Goal: Navigation & Orientation: Find specific page/section

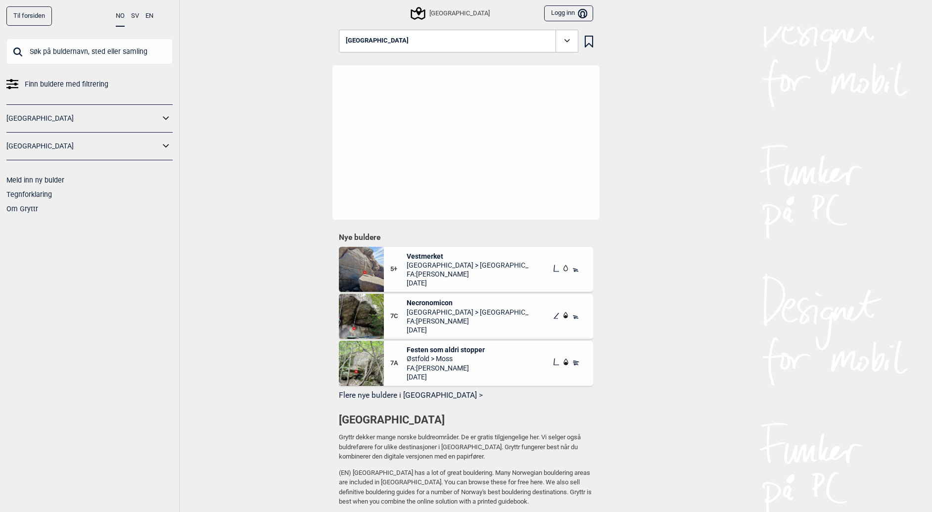
click at [70, 142] on link "[GEOGRAPHIC_DATA]" at bounding box center [82, 146] width 153 height 14
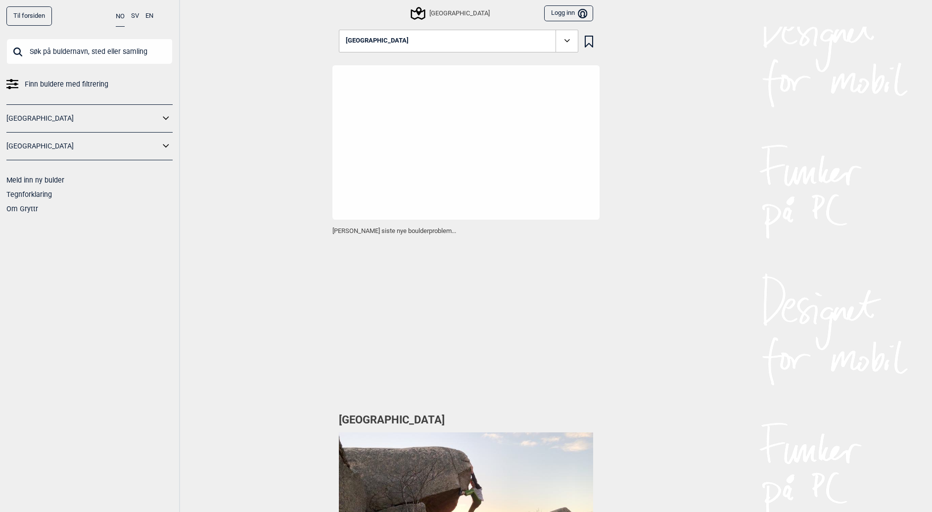
click at [77, 147] on link "[GEOGRAPHIC_DATA]" at bounding box center [82, 146] width 153 height 14
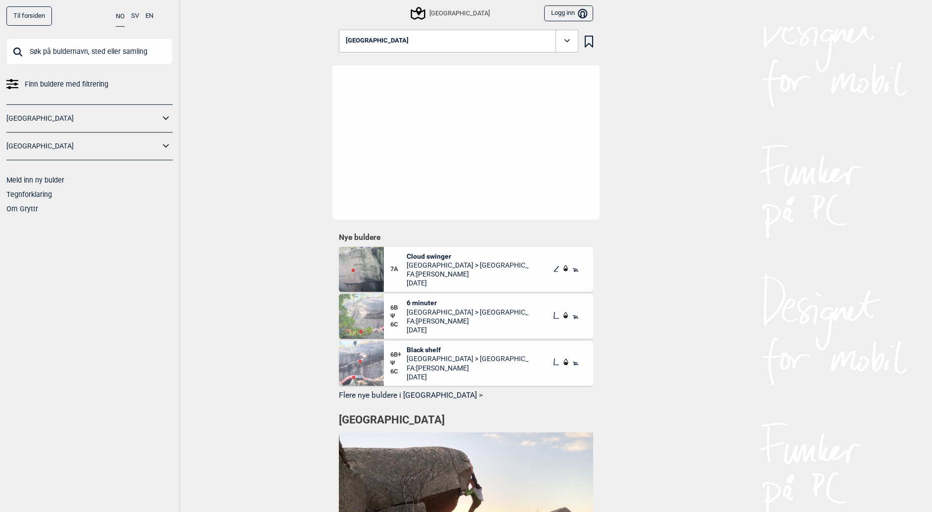
click at [162, 145] on icon at bounding box center [166, 146] width 13 height 14
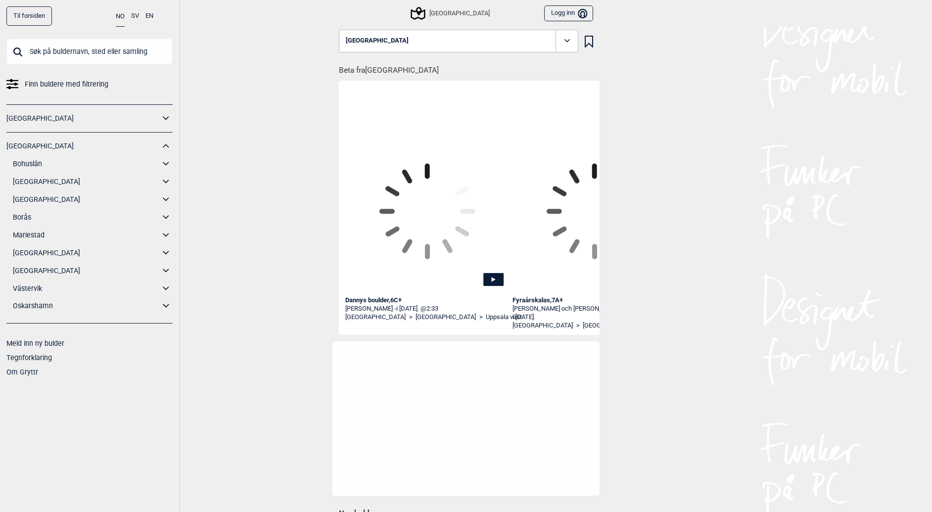
click at [75, 164] on link "Bohuslän" at bounding box center [86, 164] width 147 height 14
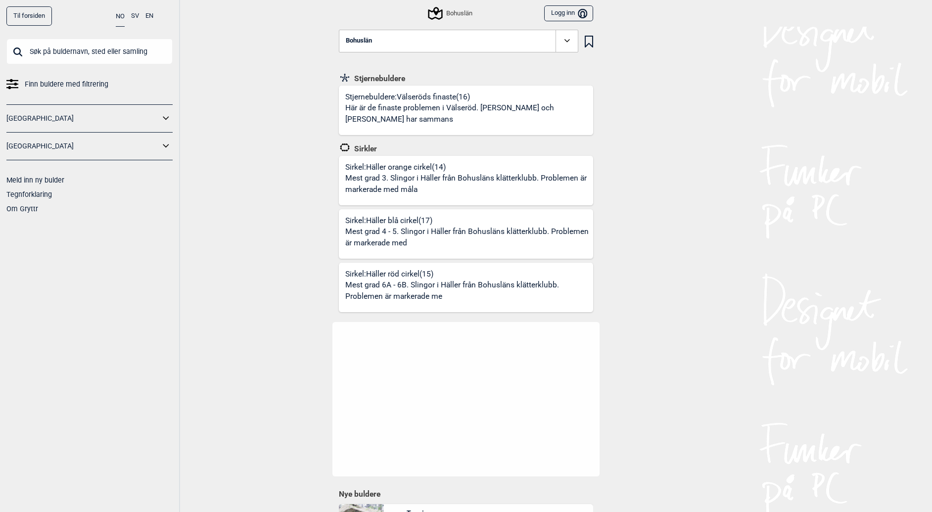
click at [169, 149] on icon at bounding box center [166, 146] width 13 height 14
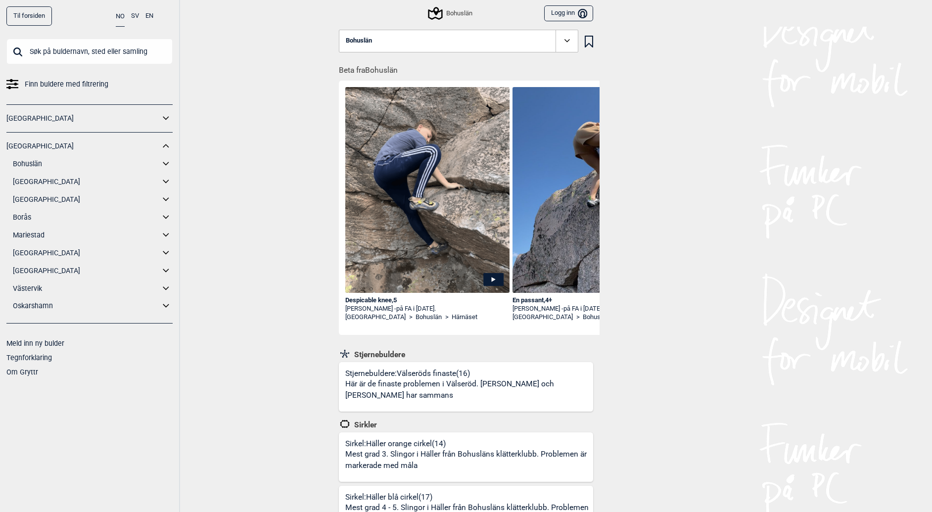
click at [165, 162] on icon at bounding box center [166, 164] width 13 height 14
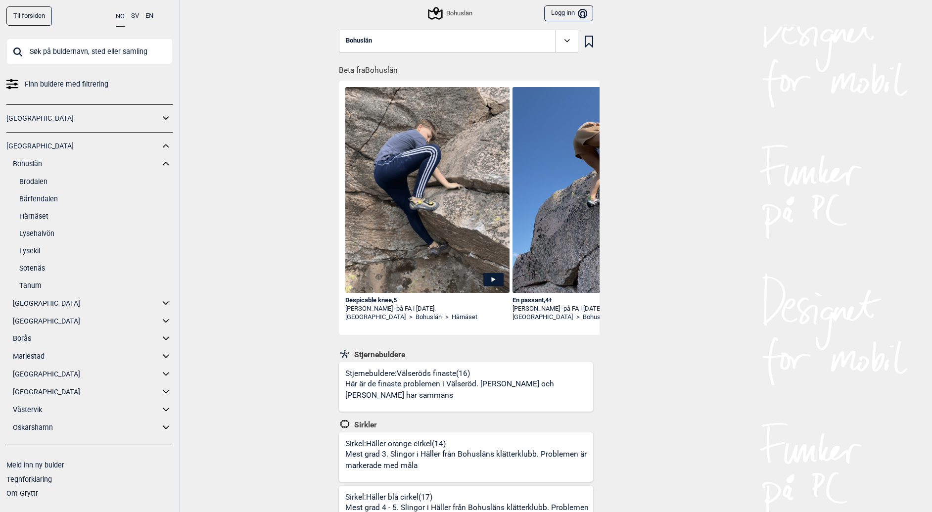
click at [33, 180] on link "Brodalen" at bounding box center [95, 182] width 153 height 14
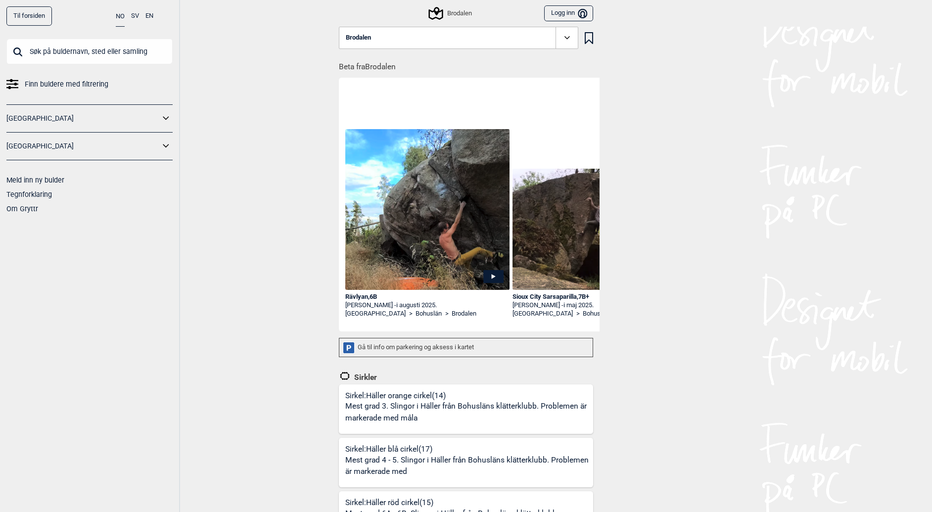
click at [408, 43] on button "Brodalen" at bounding box center [458, 38] width 239 height 23
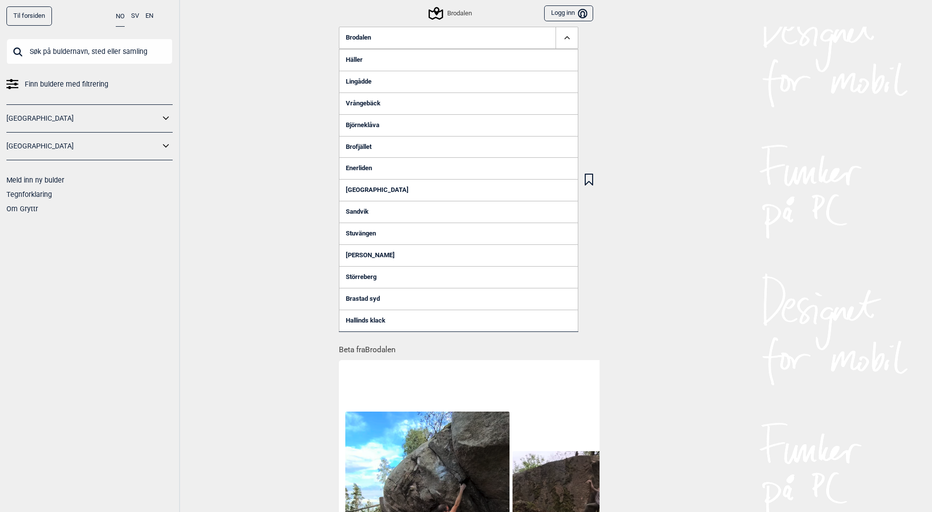
click at [408, 43] on button "Brodalen" at bounding box center [458, 38] width 239 height 23
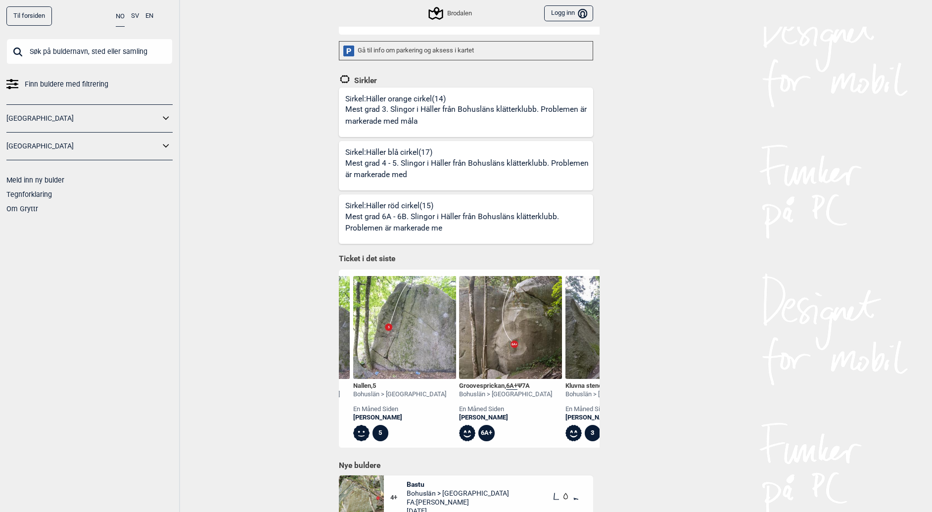
scroll to position [0, 915]
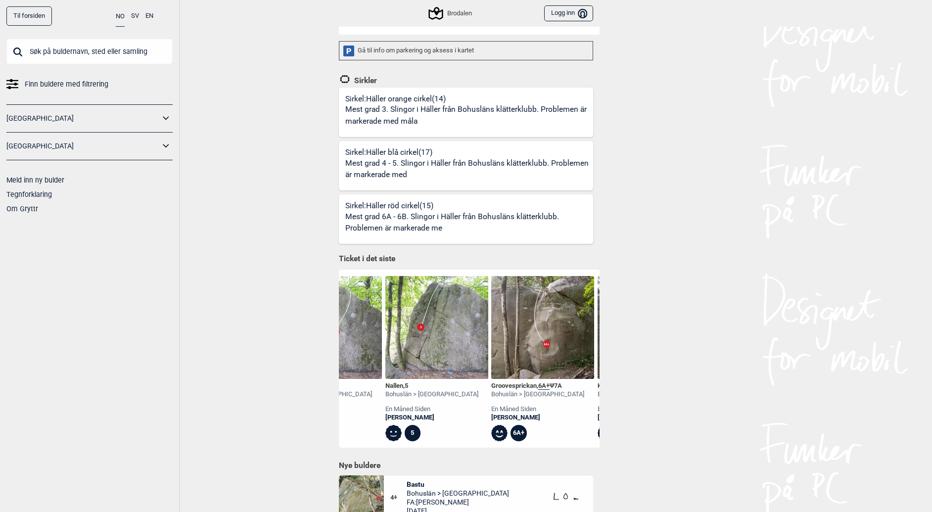
click at [527, 384] on div "Groovesprickan , 6A+ Ψ 7A" at bounding box center [537, 386] width 93 height 8
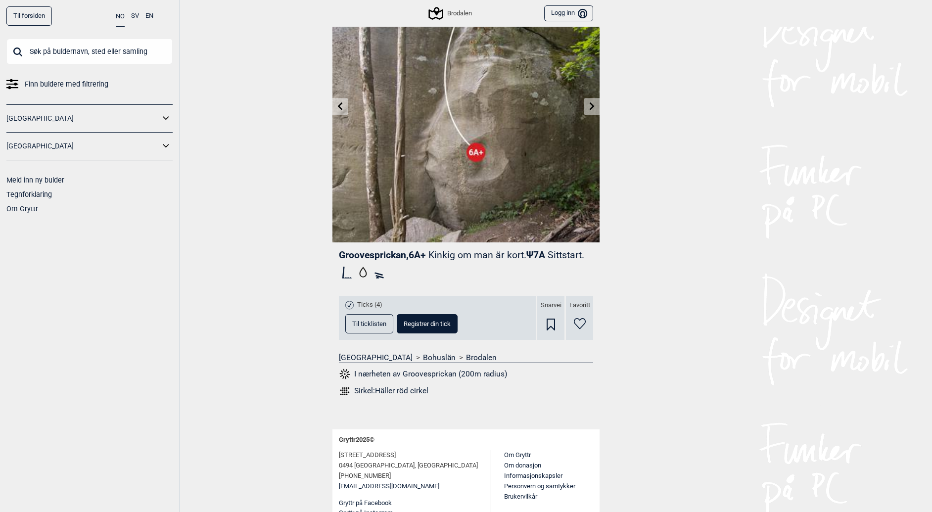
scroll to position [91, 0]
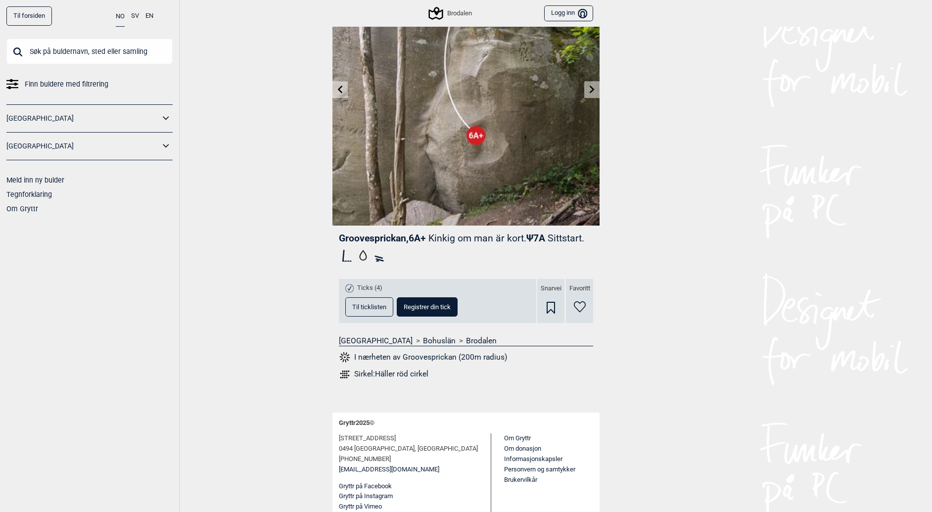
click at [379, 309] on span "Til ticklisten" at bounding box center [369, 307] width 34 height 6
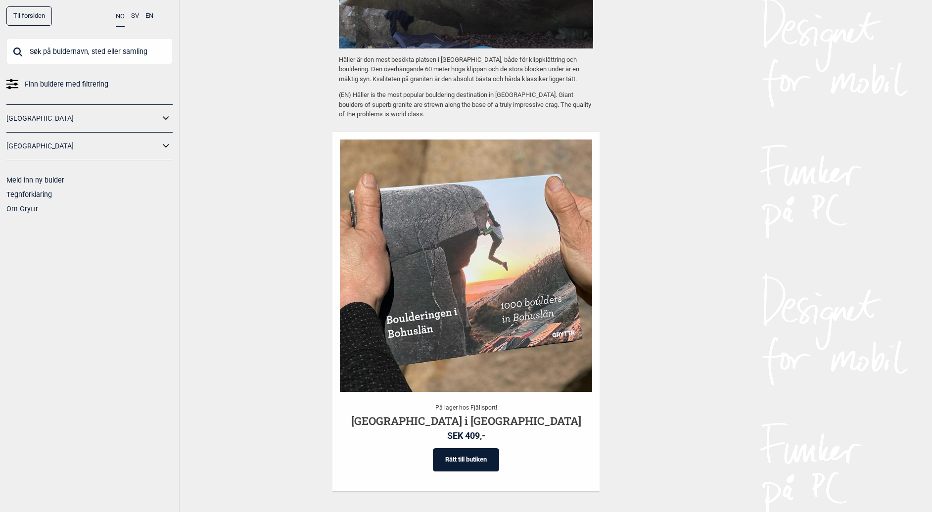
scroll to position [1118, 0]
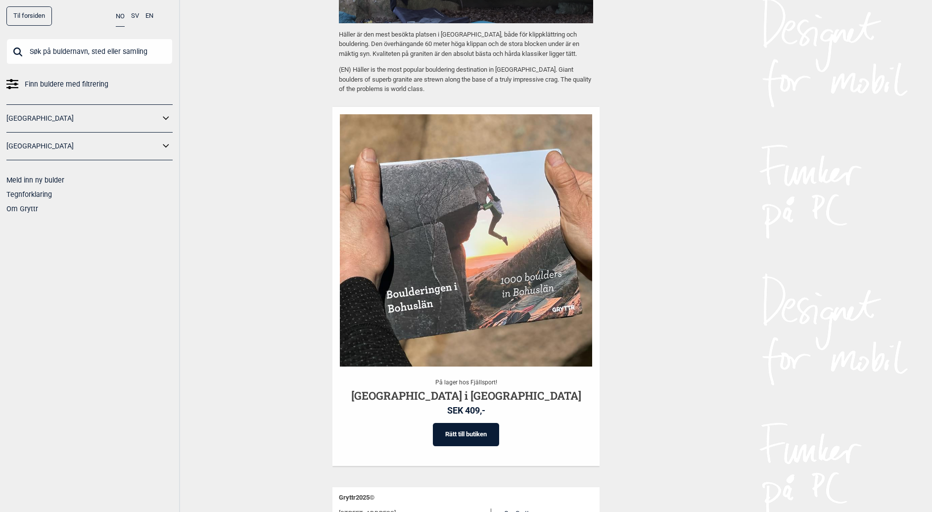
click at [84, 119] on link "[GEOGRAPHIC_DATA]" at bounding box center [82, 118] width 153 height 14
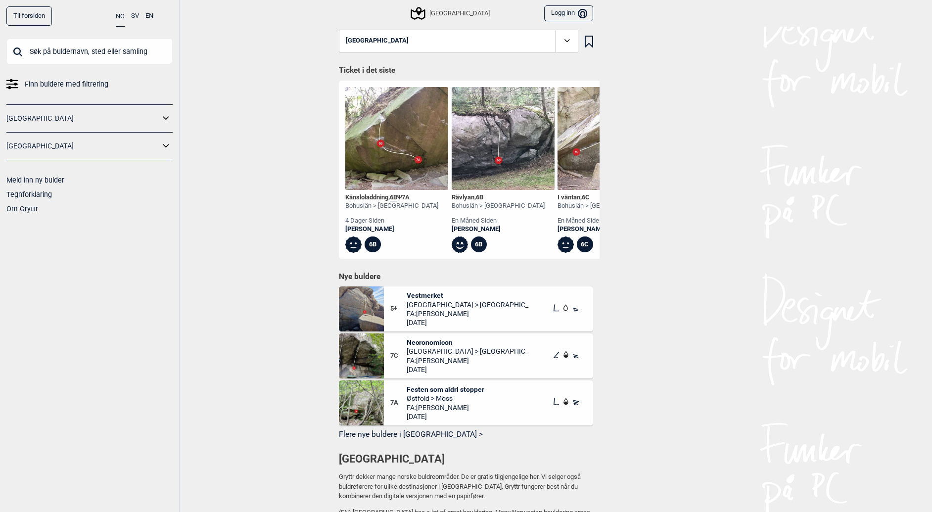
click at [440, 41] on button "[GEOGRAPHIC_DATA]" at bounding box center [458, 41] width 239 height 23
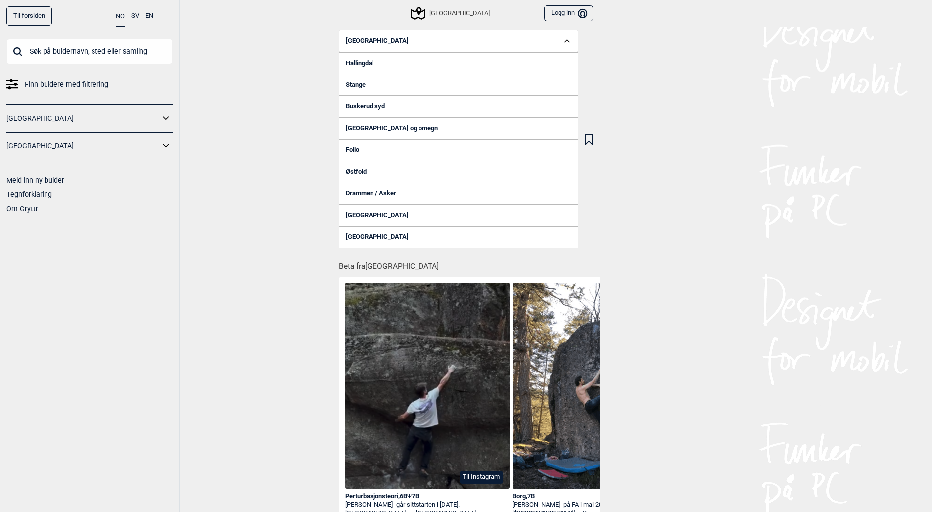
click at [74, 148] on link "[GEOGRAPHIC_DATA]" at bounding box center [82, 146] width 153 height 14
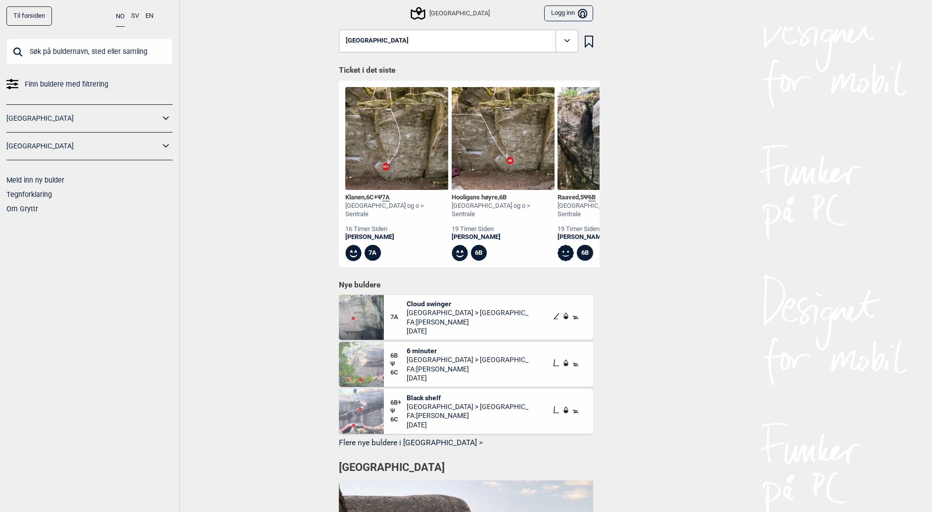
click at [41, 148] on link "[GEOGRAPHIC_DATA]" at bounding box center [82, 146] width 153 height 14
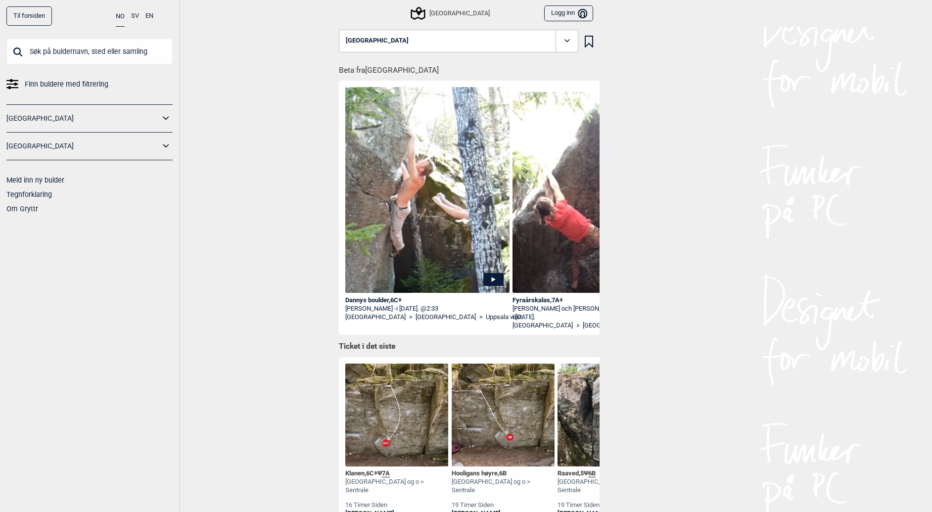
click at [161, 146] on icon at bounding box center [166, 146] width 13 height 14
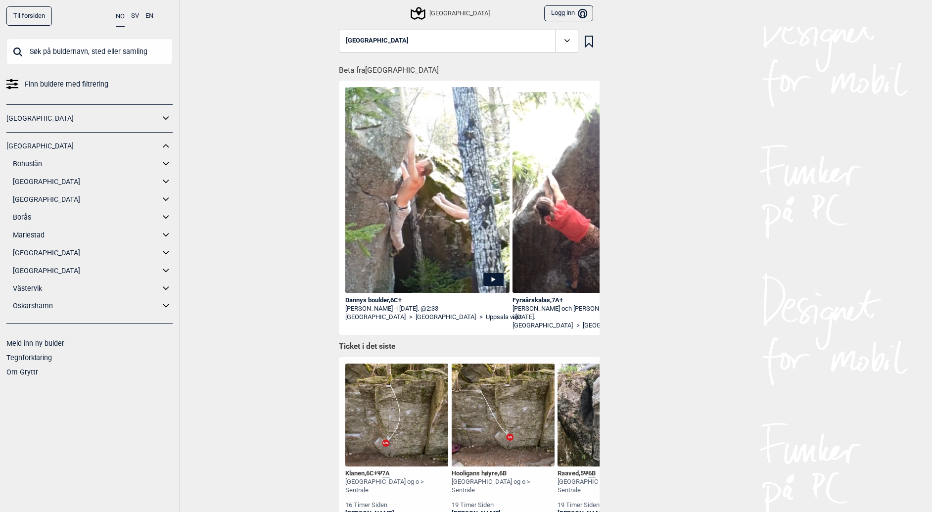
click at [162, 161] on icon at bounding box center [166, 164] width 13 height 14
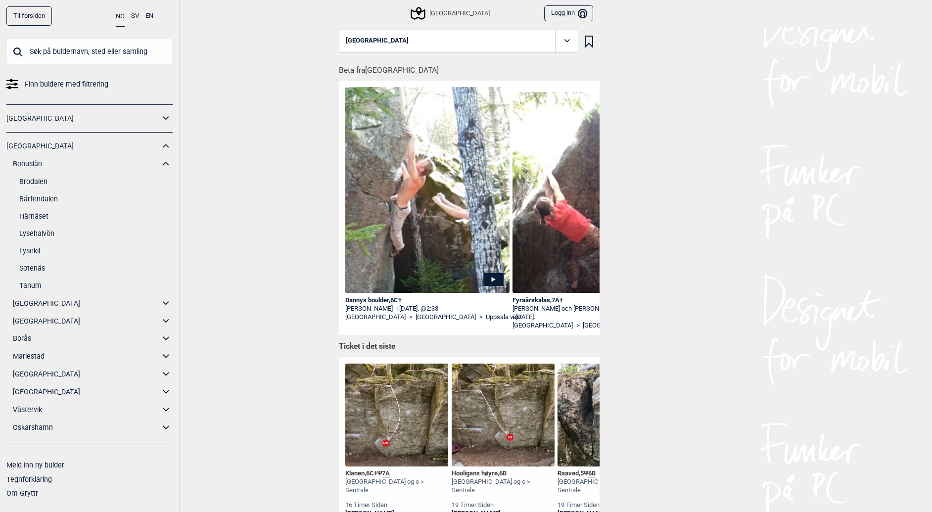
click at [40, 181] on link "Brodalen" at bounding box center [95, 182] width 153 height 14
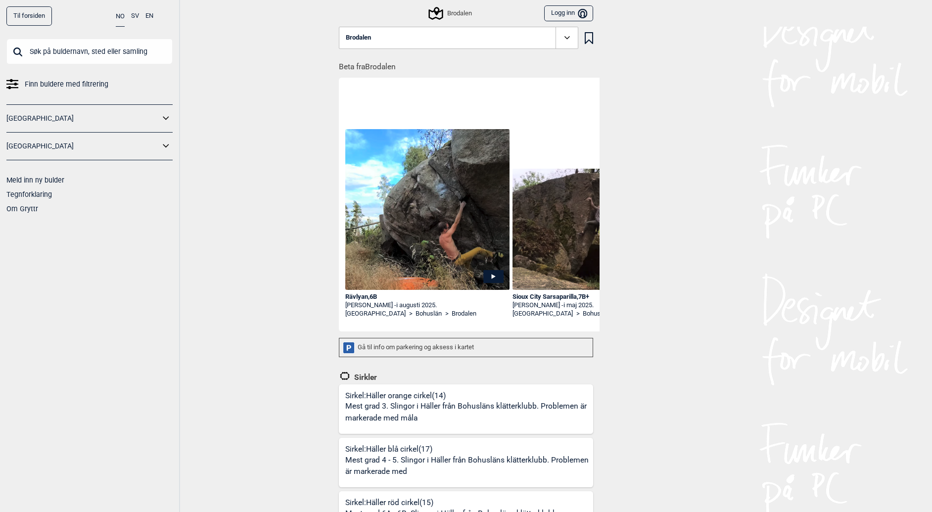
click at [404, 42] on button "Brodalen" at bounding box center [458, 38] width 239 height 23
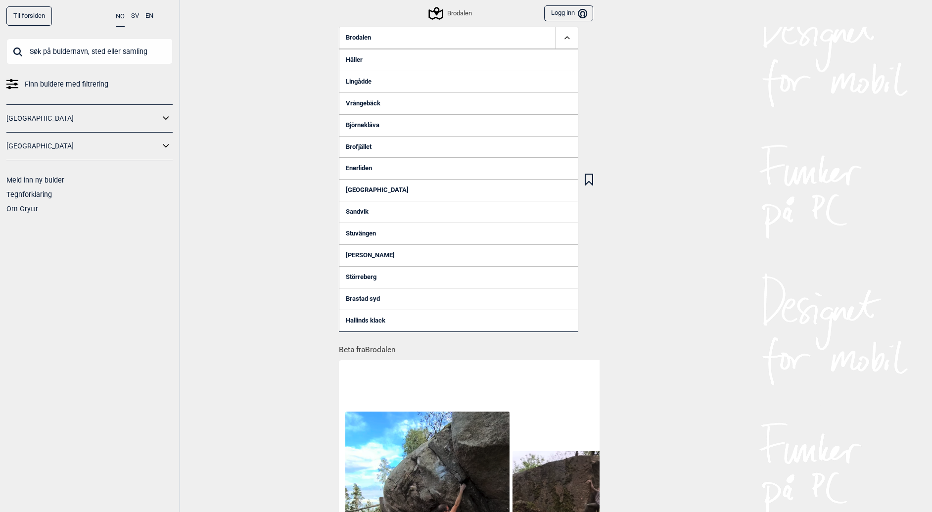
click at [384, 63] on link "Häller" at bounding box center [458, 60] width 239 height 22
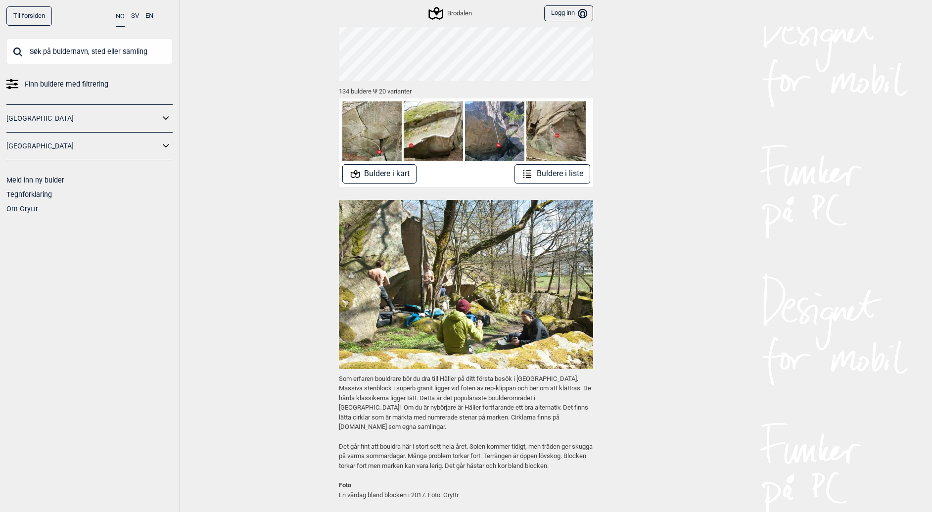
scroll to position [37, 0]
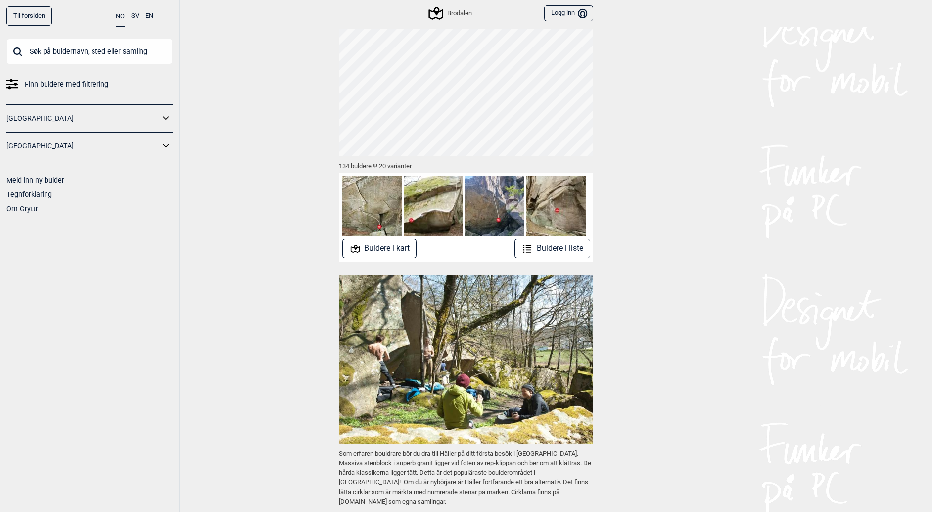
click at [552, 251] on button "Buldere i liste" at bounding box center [553, 248] width 76 height 19
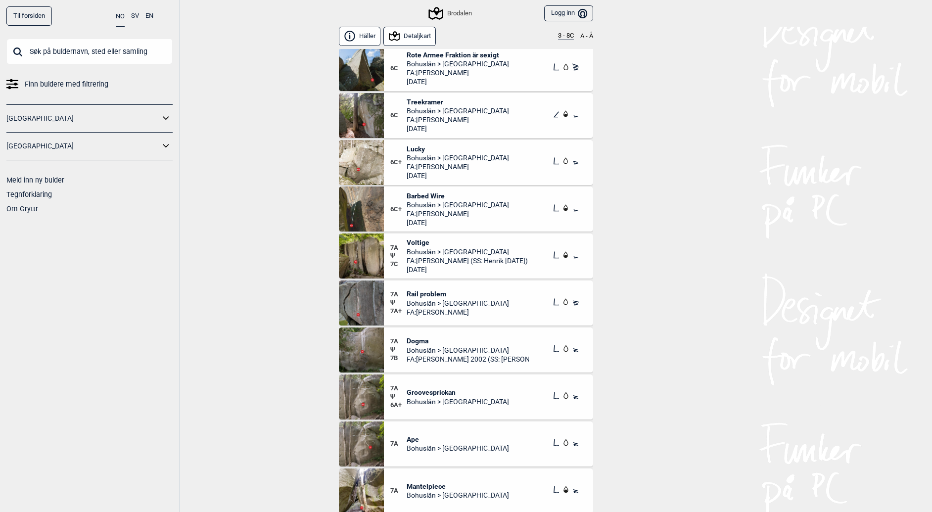
scroll to position [4156, 0]
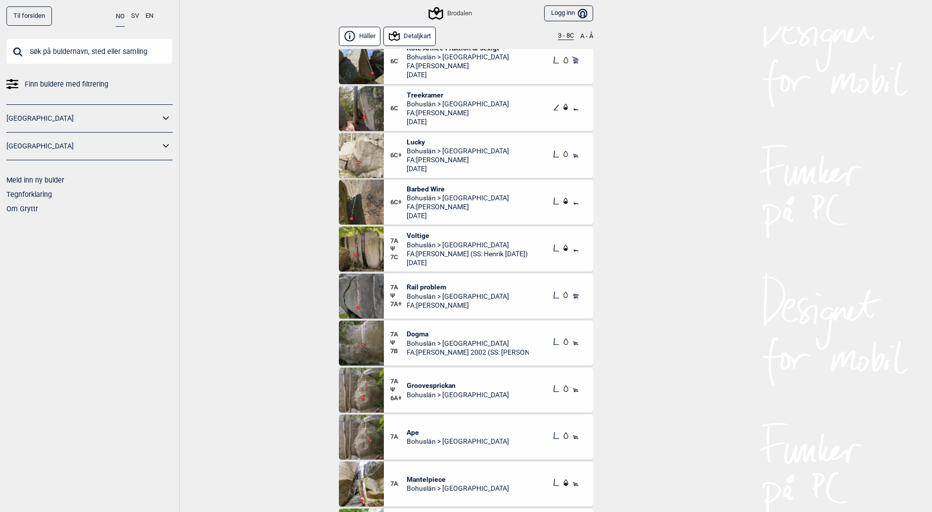
click at [411, 430] on span "Ape" at bounding box center [458, 432] width 102 height 9
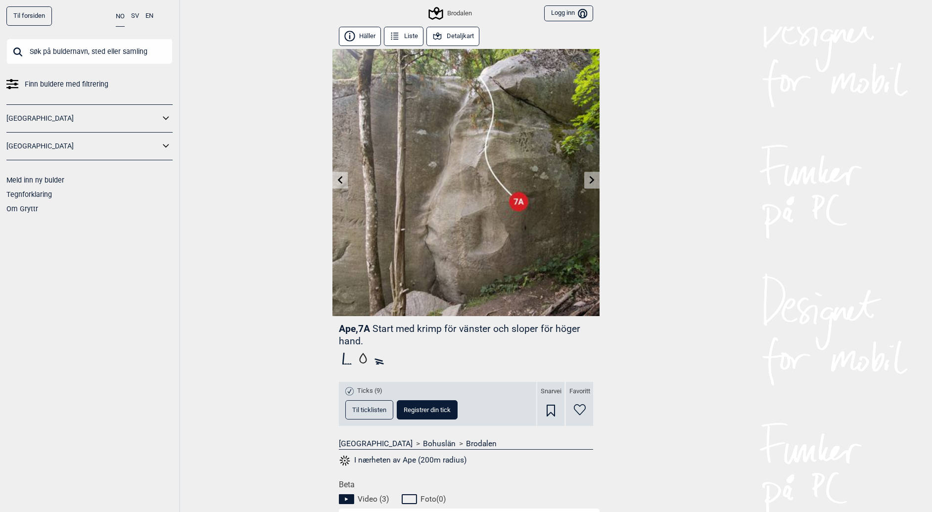
click at [588, 177] on icon at bounding box center [592, 180] width 8 height 8
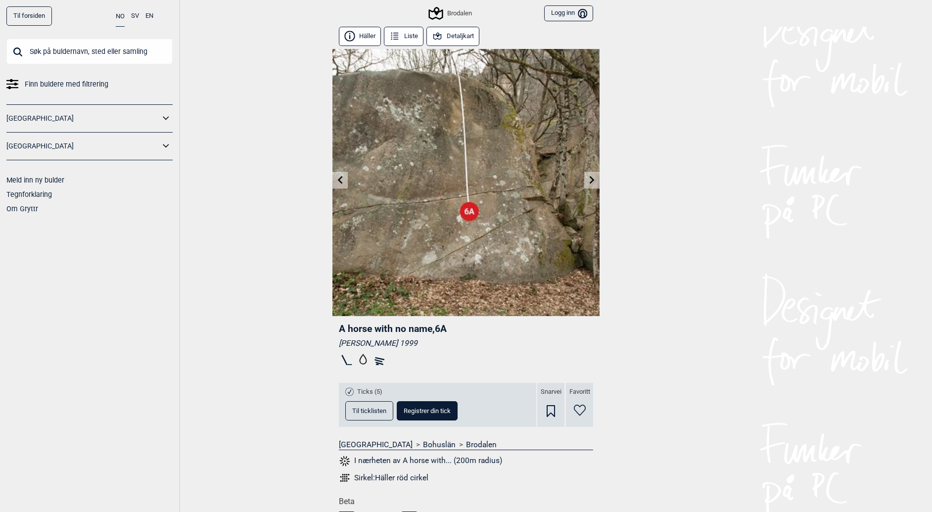
click at [346, 176] on link at bounding box center [339, 180] width 15 height 16
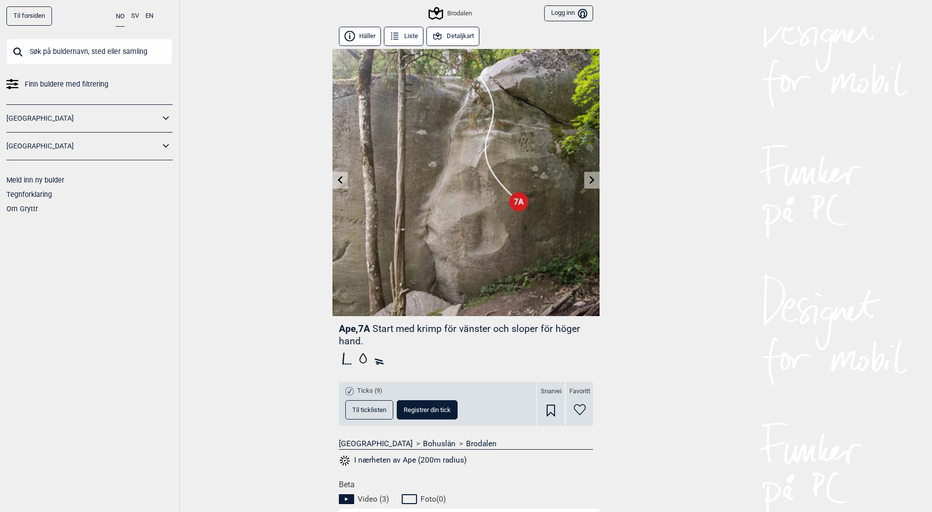
click at [360, 407] on span "Til ticklisten" at bounding box center [369, 410] width 34 height 6
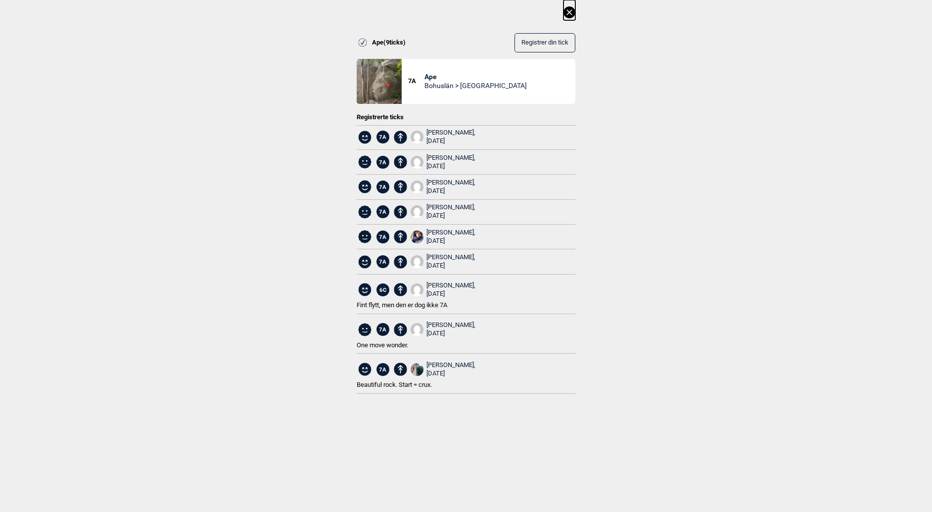
click at [572, 17] on icon at bounding box center [570, 12] width 12 height 12
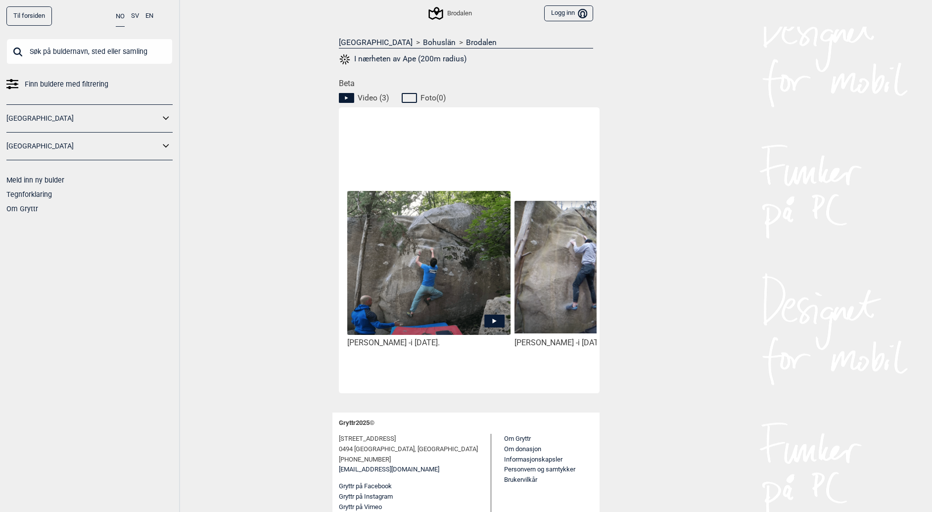
click at [485, 315] on icon at bounding box center [494, 320] width 21 height 13
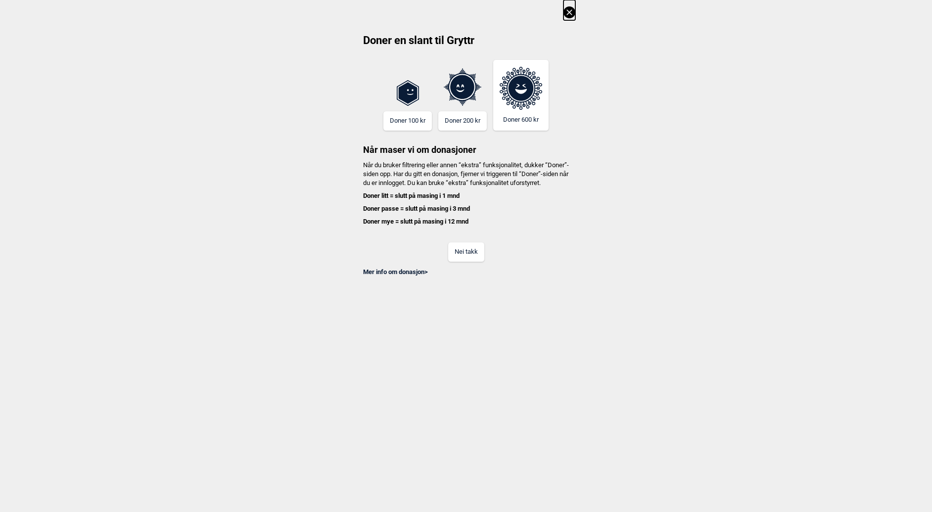
click at [571, 10] on icon at bounding box center [569, 11] width 5 height 5
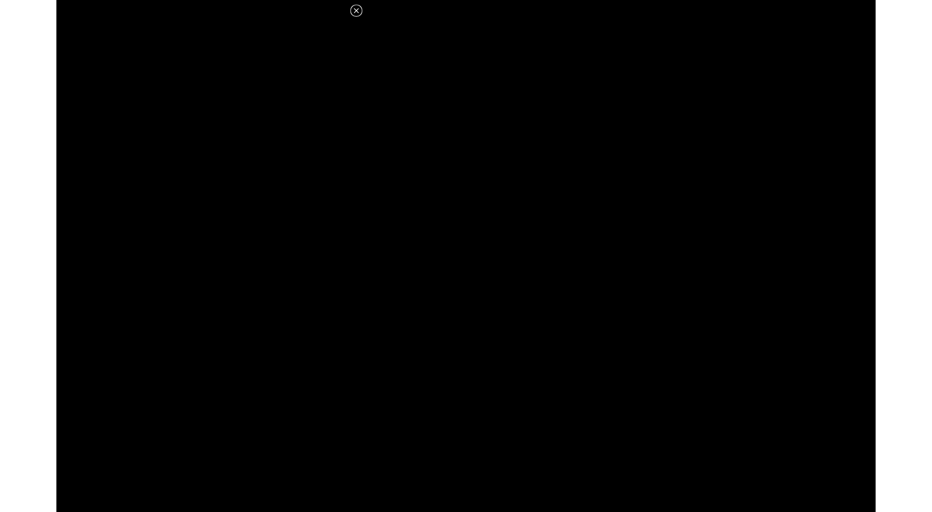
scroll to position [401, 0]
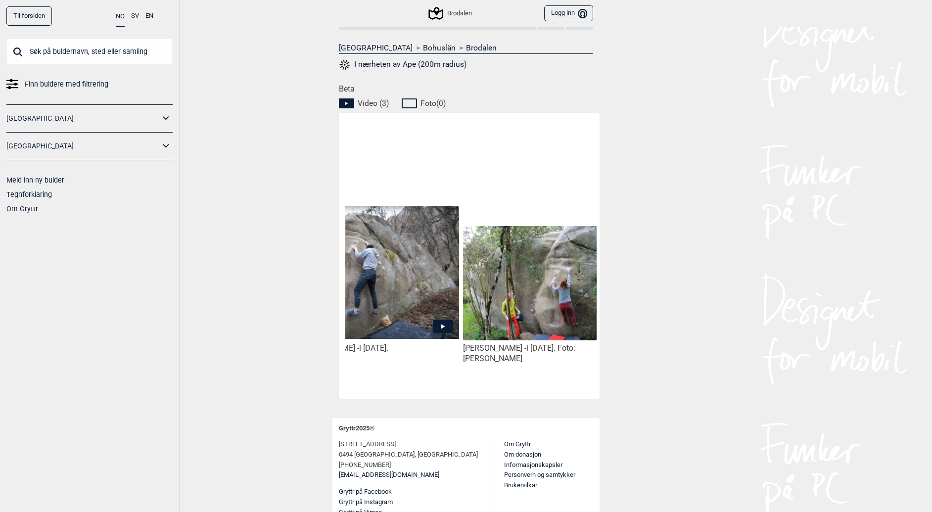
scroll to position [0, 223]
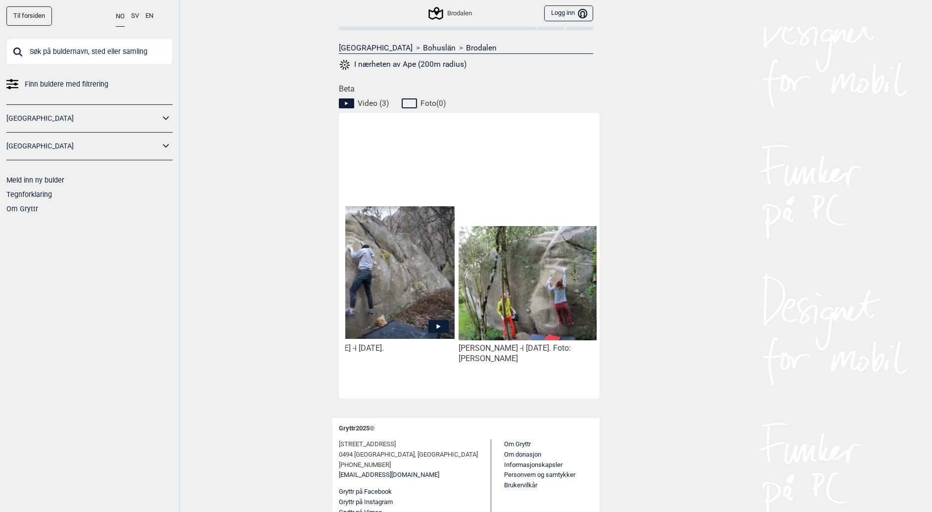
click at [515, 309] on img at bounding box center [540, 283] width 163 height 115
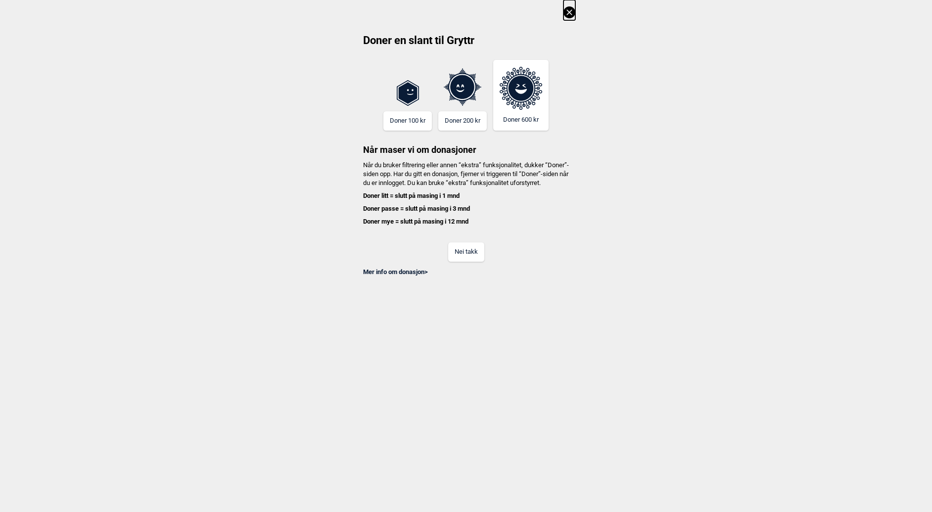
click at [575, 11] on icon at bounding box center [570, 12] width 12 height 12
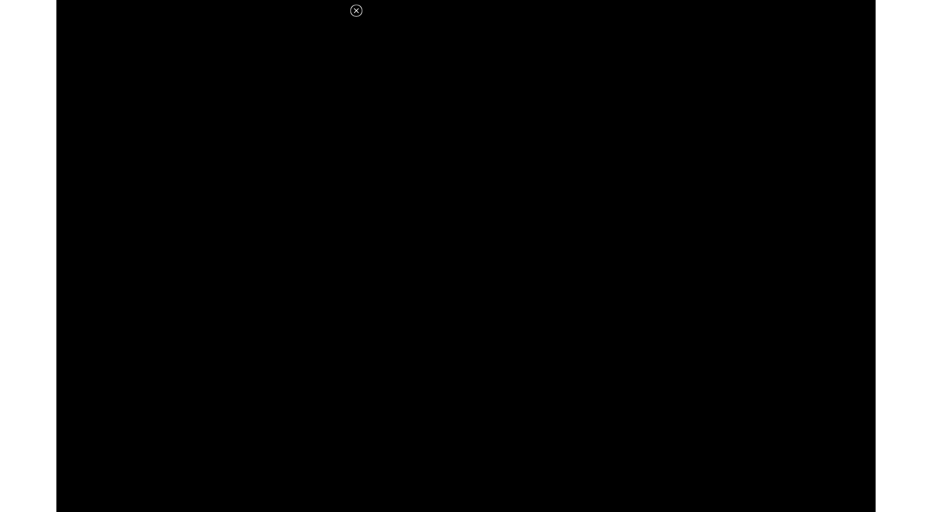
scroll to position [396, 0]
